Goal: Navigation & Orientation: Find specific page/section

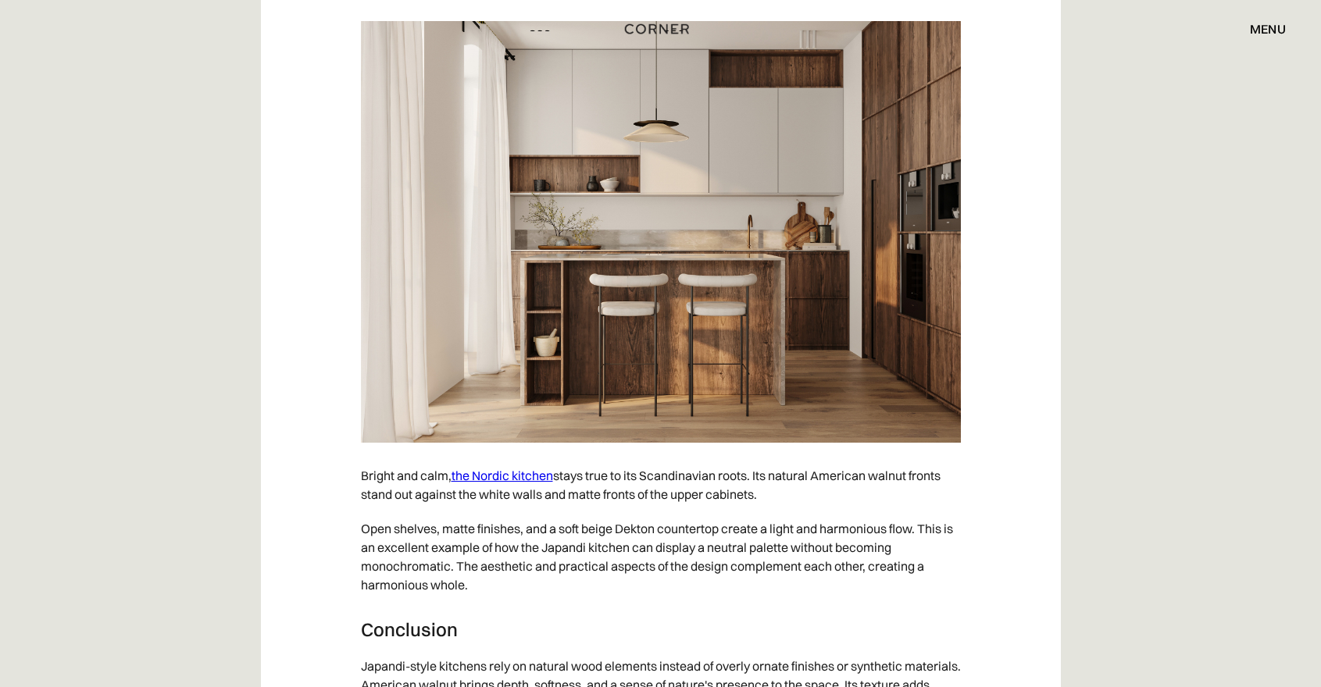
scroll to position [7077, 0]
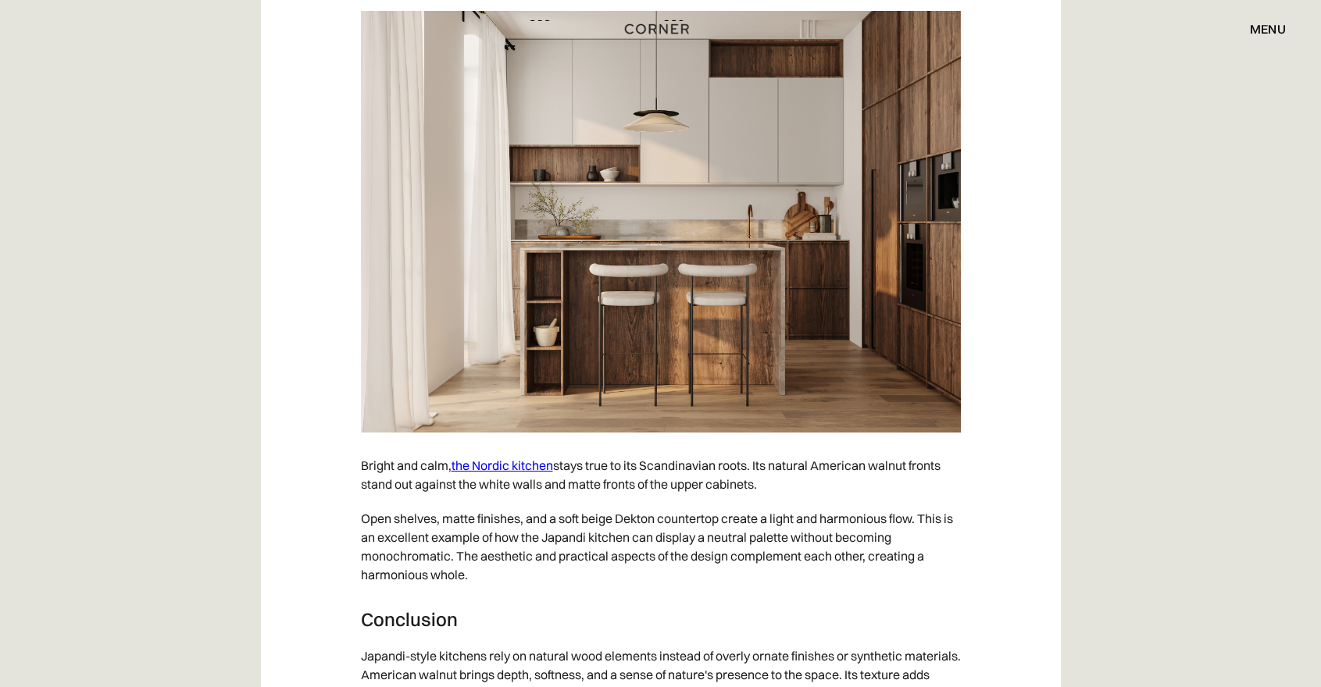
click at [523, 458] on link "the Nordic kitchen" at bounding box center [503, 466] width 102 height 16
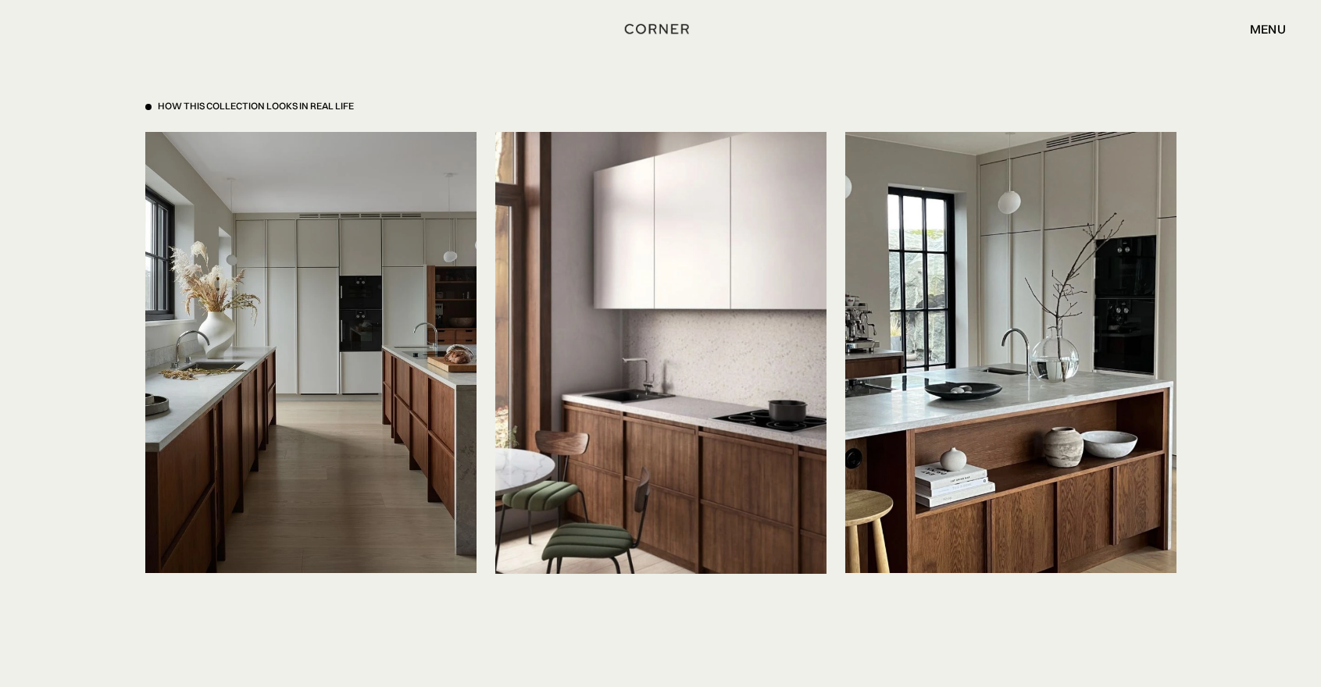
scroll to position [3616, 0]
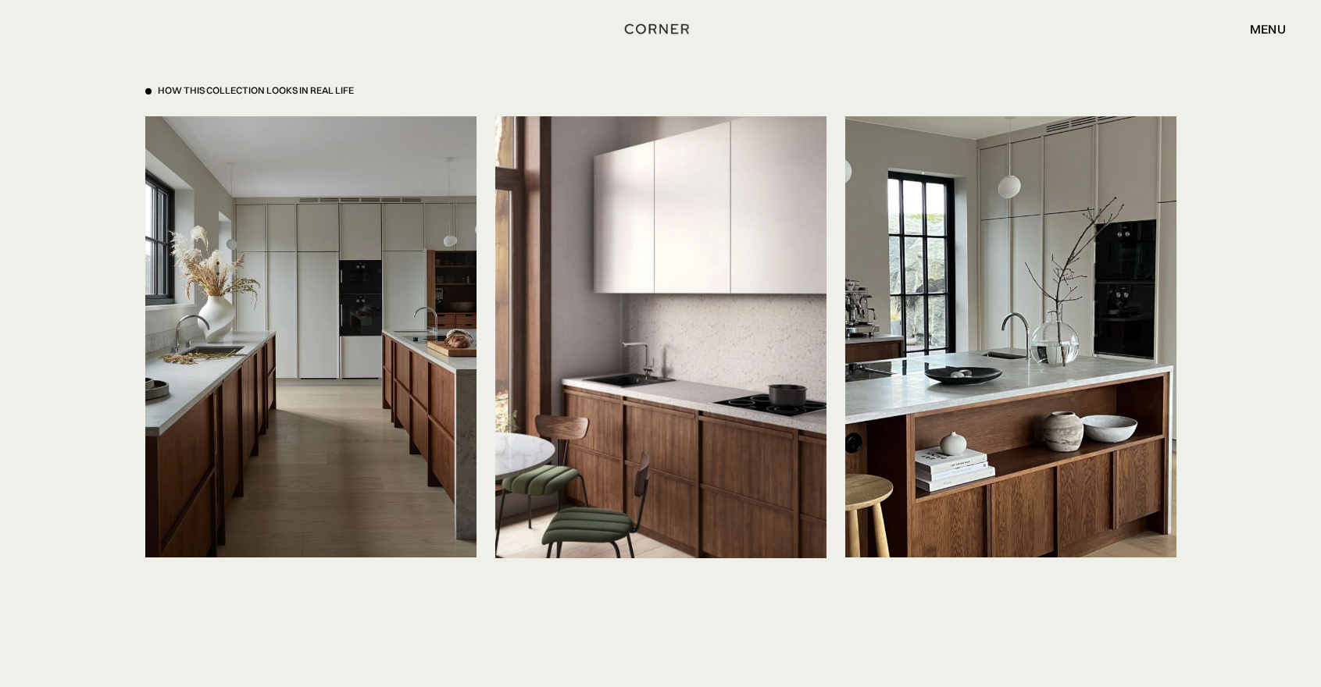
click at [468, 673] on body "Shop Kitchens Shop Kitchens How it works How it works Projects Projects Inspira…" at bounding box center [660, 410] width 1321 height 8053
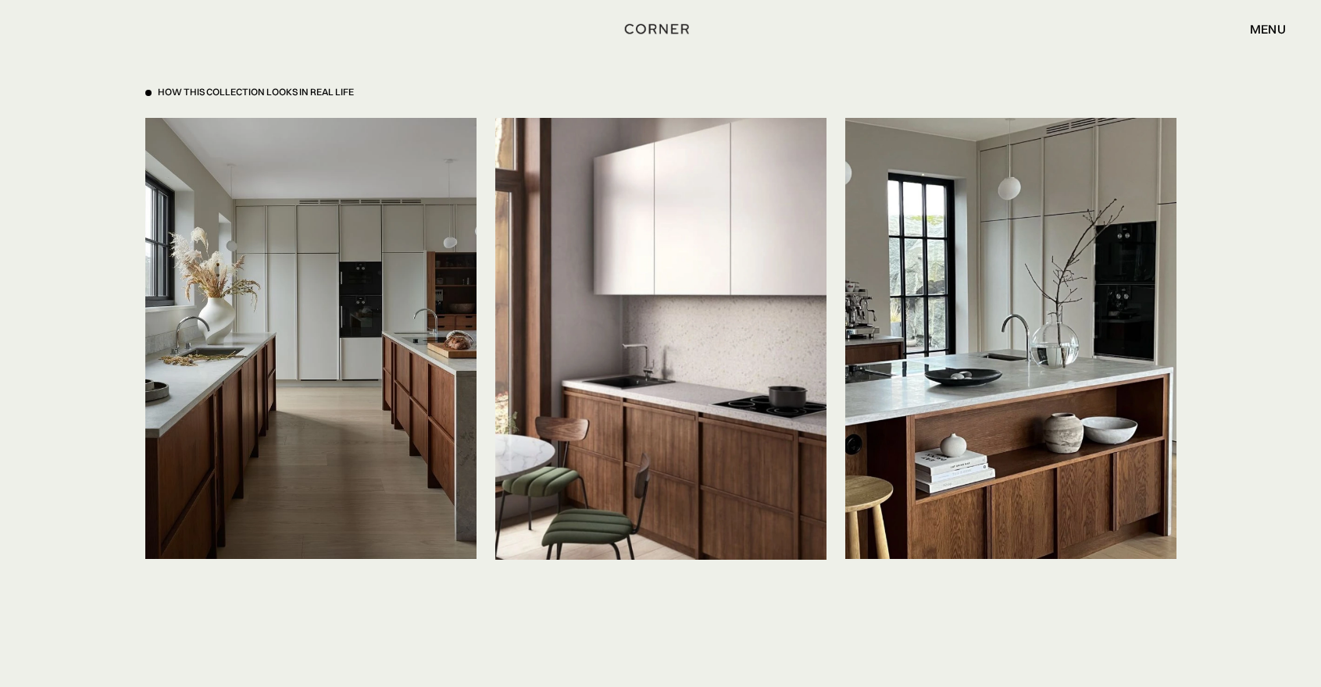
click at [309, 27] on div "Shop Kitchens Shop Kitchens How it works How it works Projects Projects Inspira…" at bounding box center [660, 29] width 1321 height 27
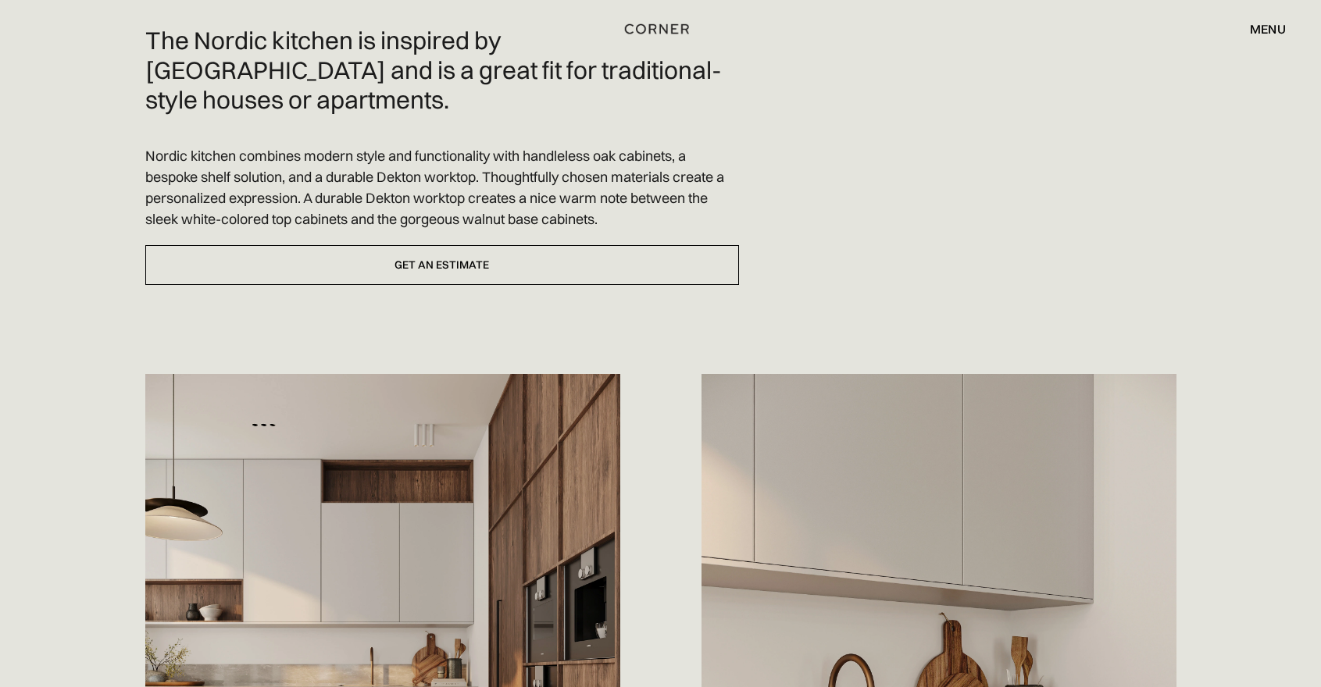
scroll to position [0, 0]
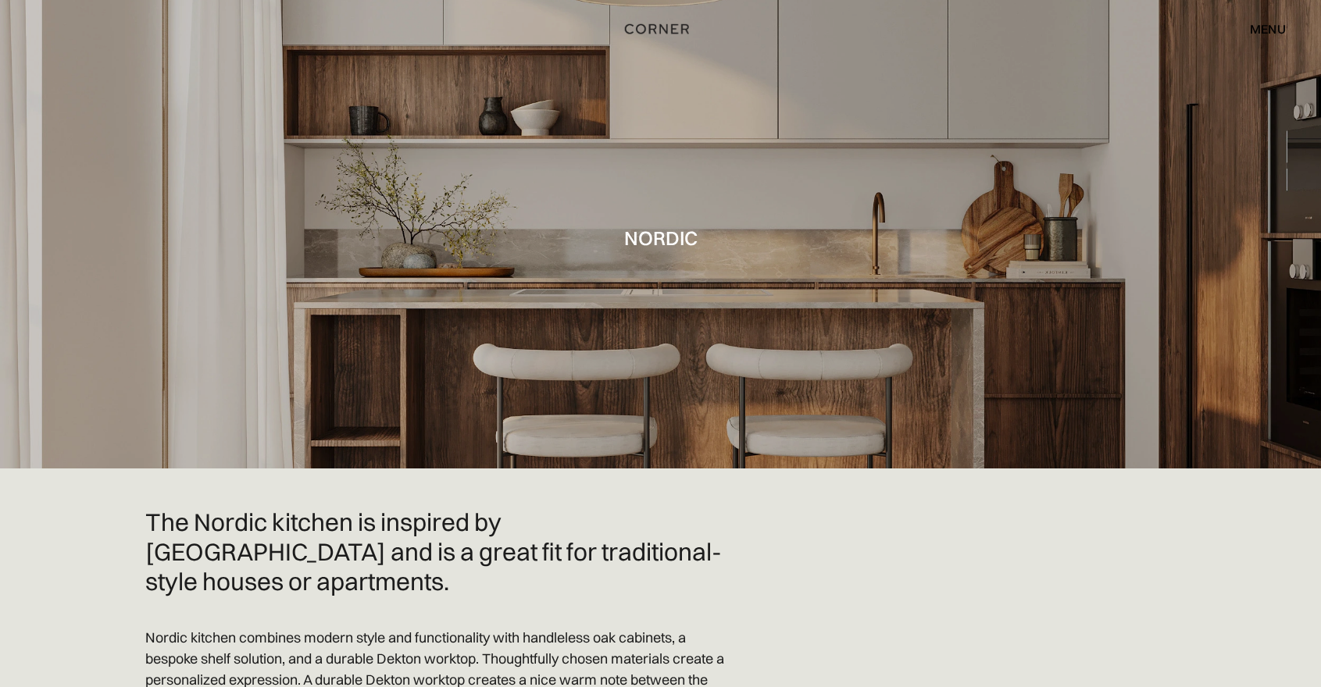
click at [1269, 29] on div "menu" at bounding box center [1268, 29] width 36 height 12
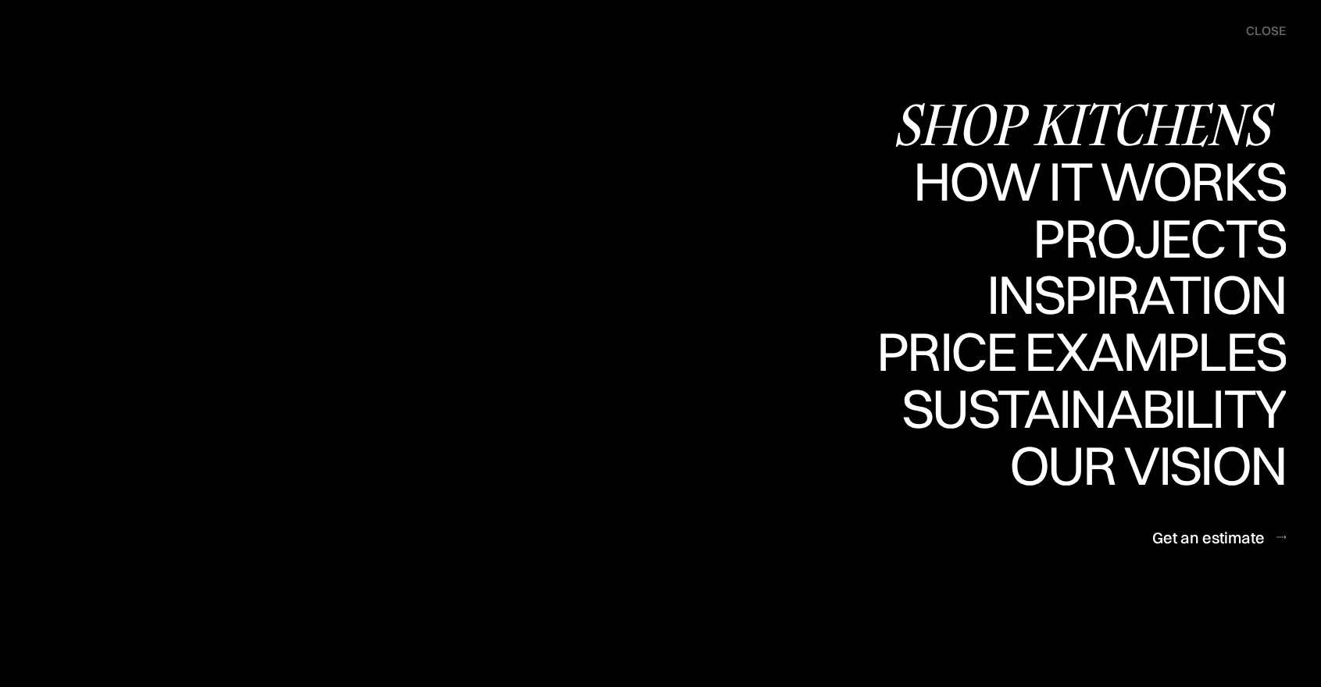
click at [1209, 113] on div "Shop Kitchens" at bounding box center [1089, 124] width 393 height 55
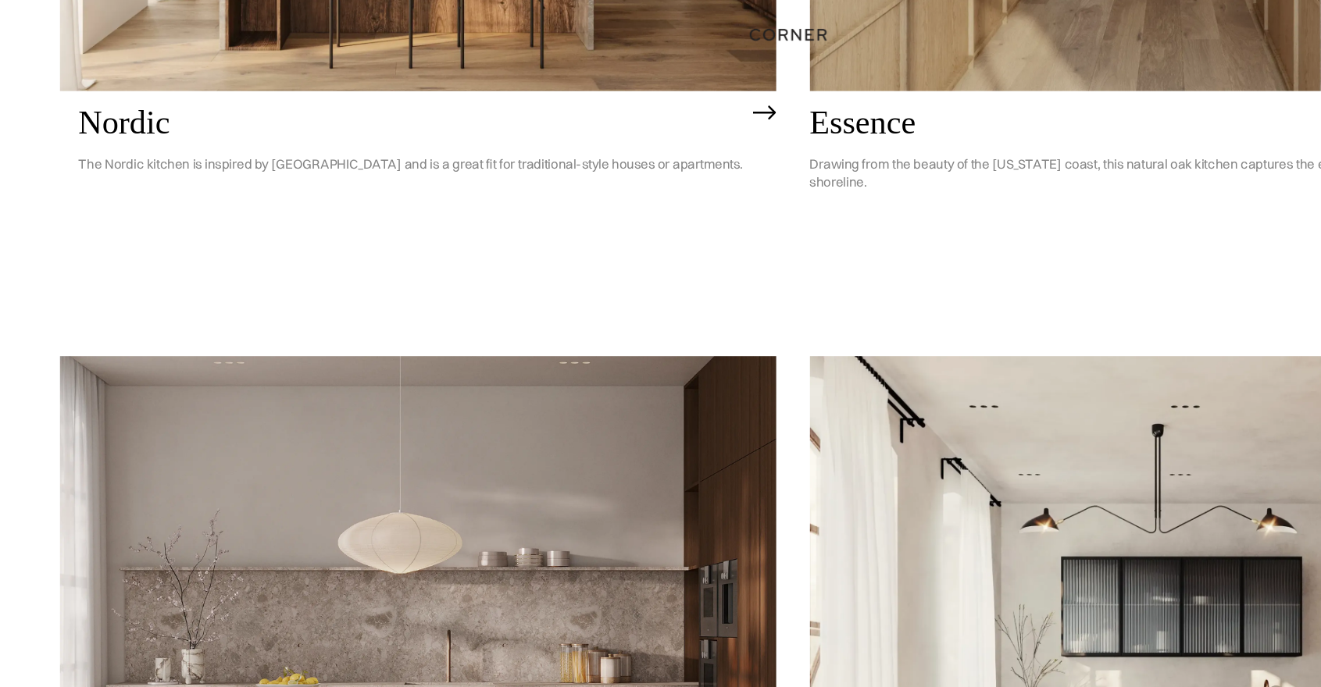
scroll to position [633, 0]
